Goal: Transaction & Acquisition: Purchase product/service

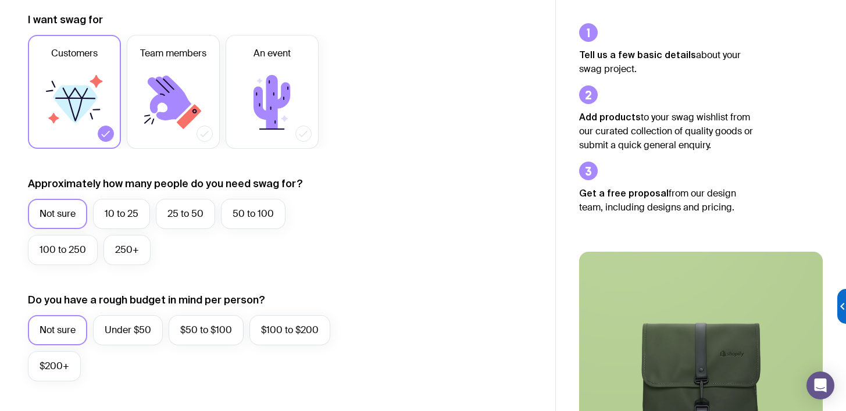
scroll to position [163, 0]
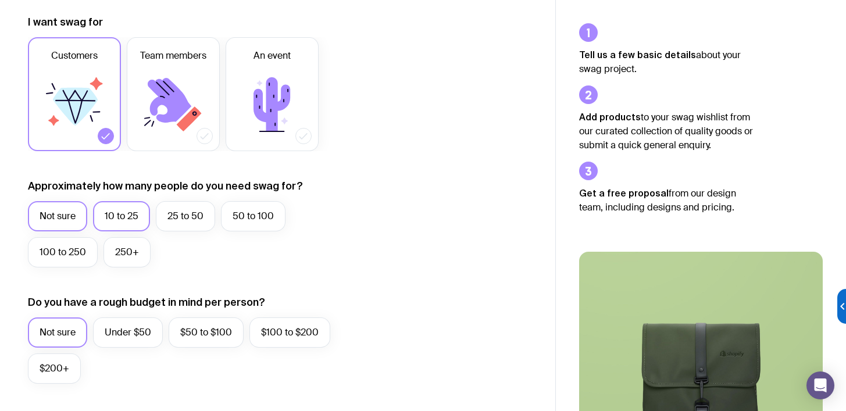
click at [130, 220] on label "10 to 25" at bounding box center [121, 216] width 57 height 30
click at [0, 0] on input "10 to 25" at bounding box center [0, 0] width 0 height 0
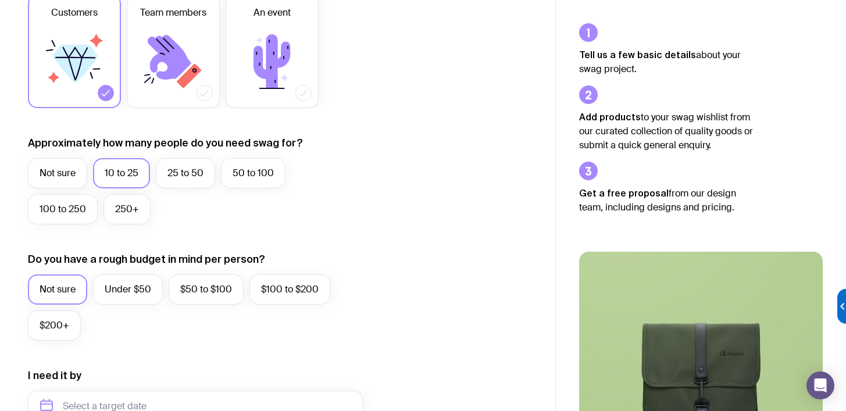
scroll to position [238, 0]
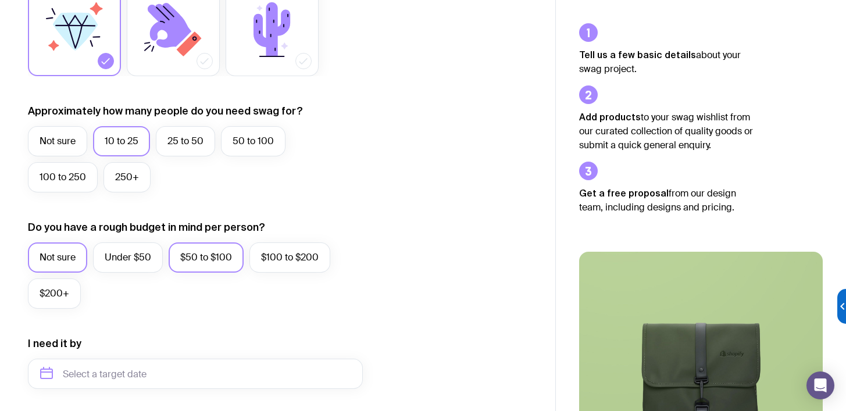
click at [172, 259] on label "$50 to $100" at bounding box center [206, 258] width 75 height 30
click at [0, 0] on input "$50 to $100" at bounding box center [0, 0] width 0 height 0
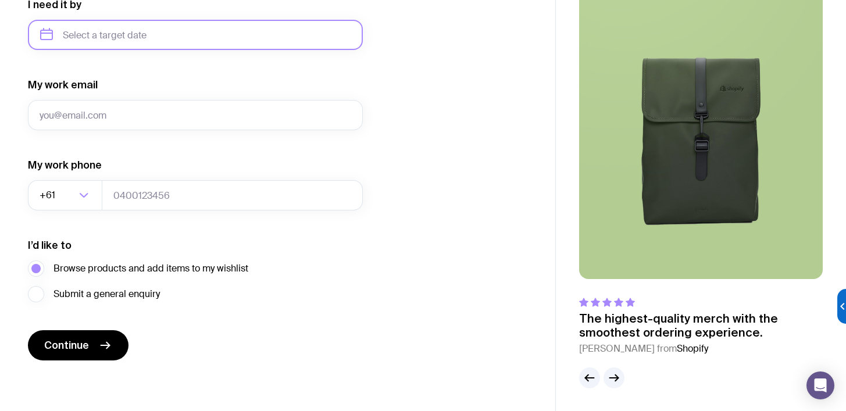
scroll to position [578, 0]
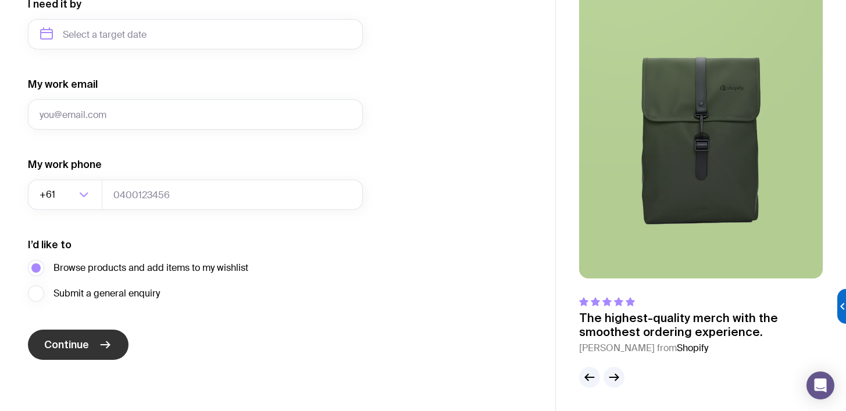
click at [101, 345] on icon "submit" at bounding box center [105, 345] width 9 height 0
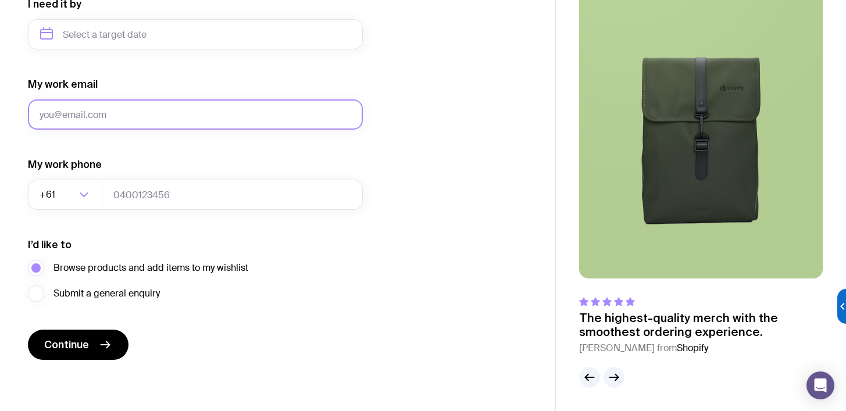
click at [142, 115] on input "My work email" at bounding box center [195, 114] width 335 height 30
type input "[EMAIL_ADDRESS][DOMAIN_NAME]"
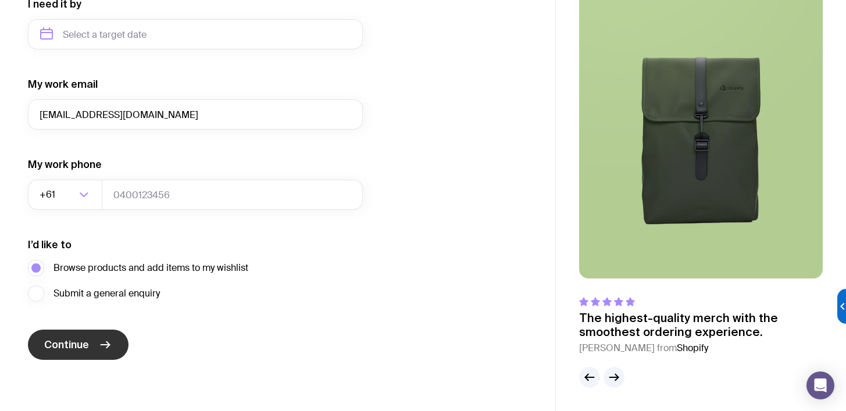
click at [59, 338] on span "Continue" at bounding box center [66, 345] width 45 height 14
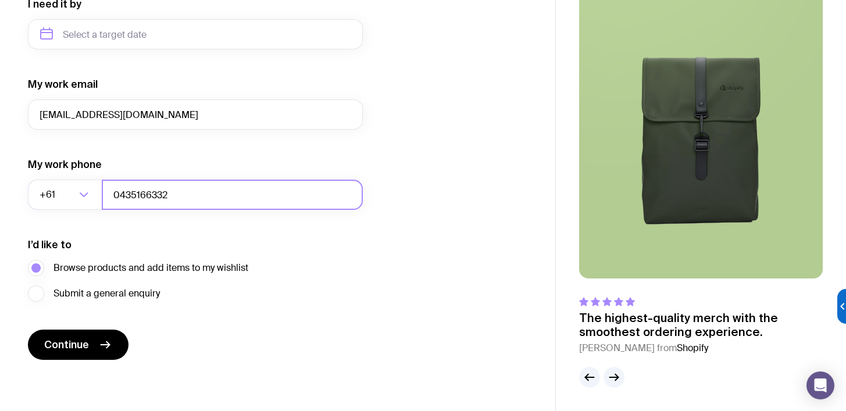
type input "0435166332"
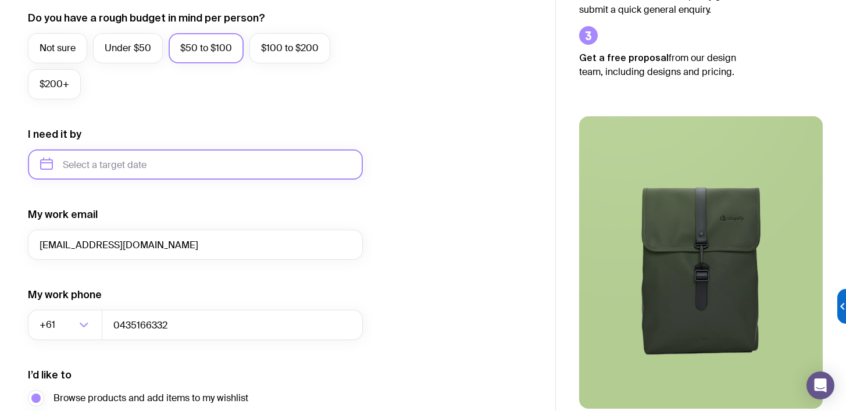
click at [169, 167] on input "text" at bounding box center [195, 164] width 335 height 30
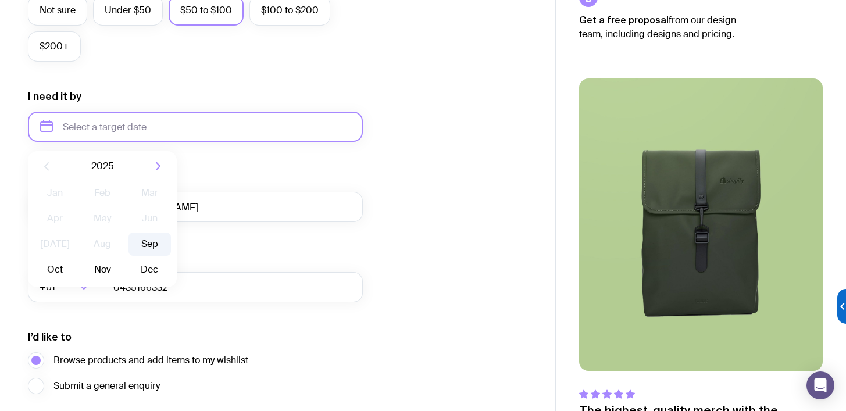
scroll to position [487, 0]
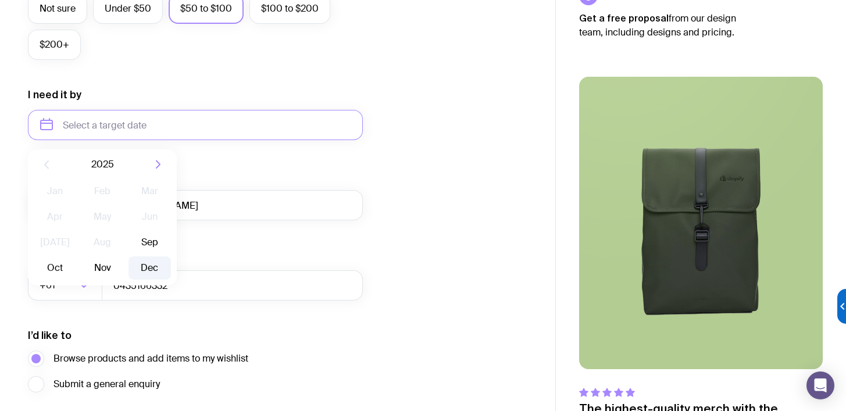
click at [151, 265] on button "Dec" at bounding box center [150, 267] width 42 height 23
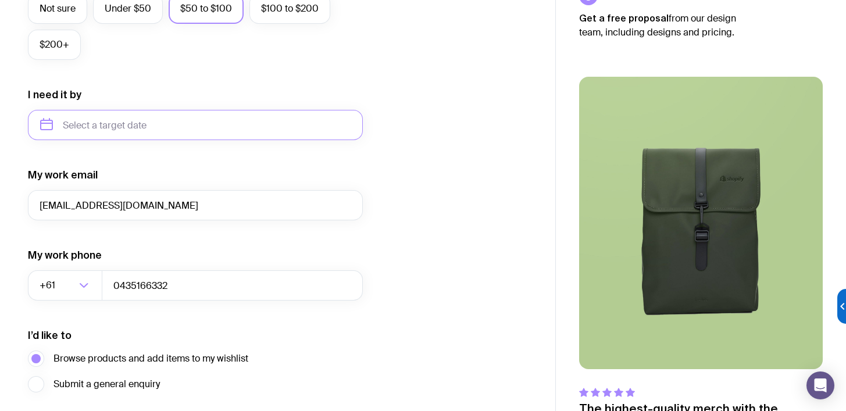
type input "[DATE]"
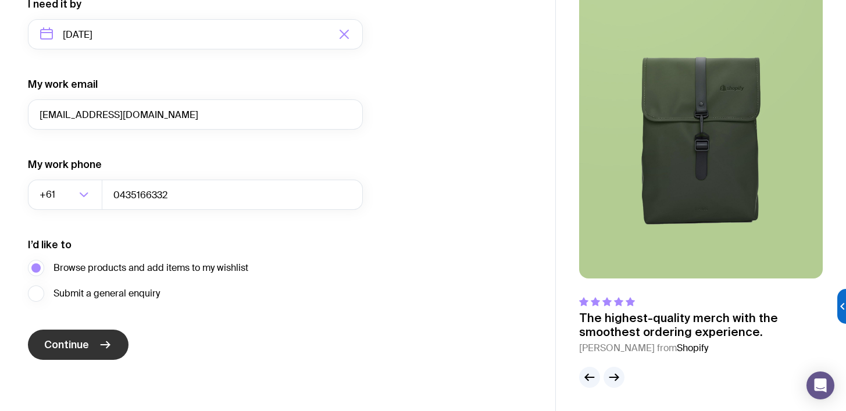
click at [91, 345] on button "Continue" at bounding box center [78, 345] width 101 height 30
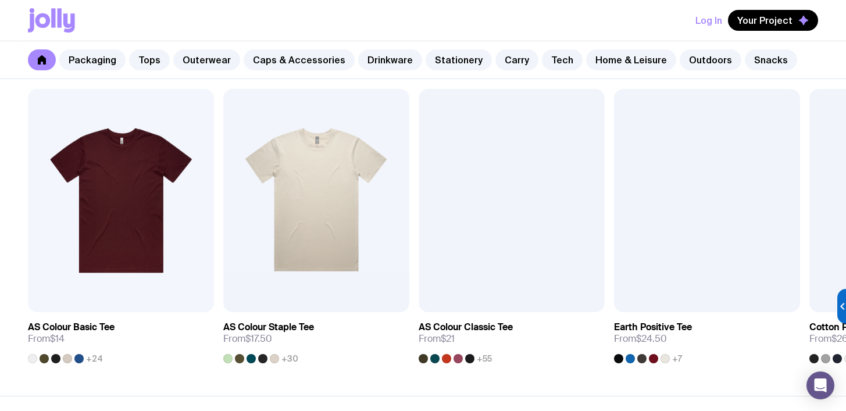
scroll to position [529, 0]
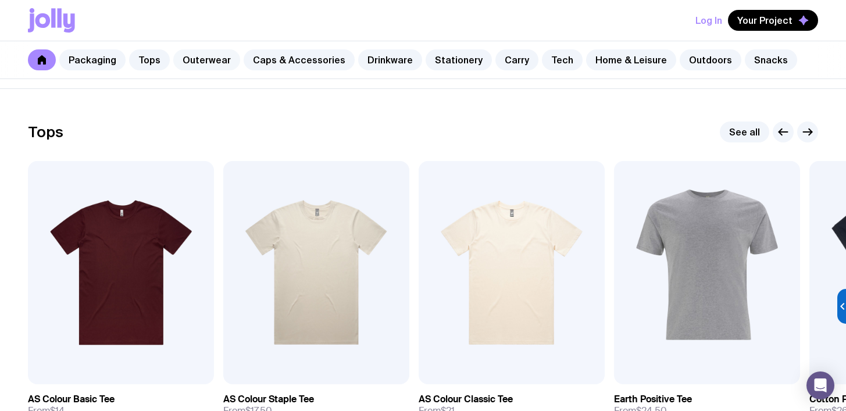
click at [206, 59] on link "Outerwear" at bounding box center [206, 59] width 67 height 21
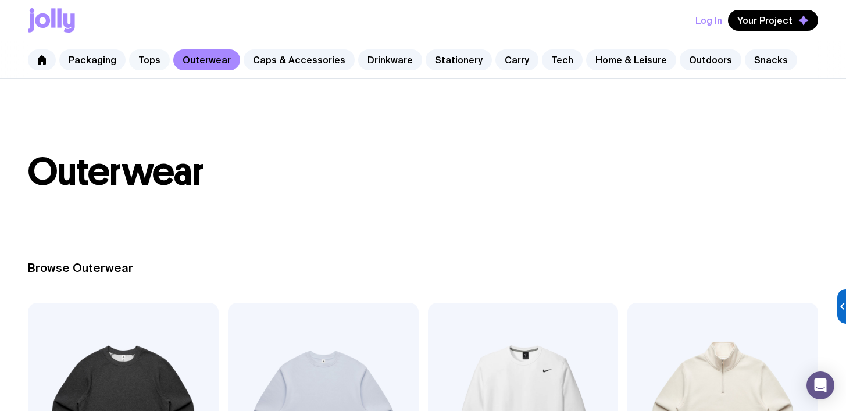
click at [152, 63] on link "Tops" at bounding box center [149, 59] width 41 height 21
